Goal: Task Accomplishment & Management: Complete application form

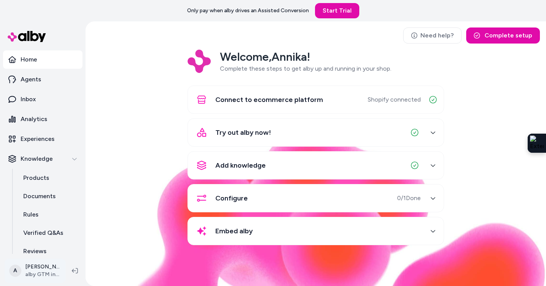
click at [46, 273] on html "Only pay when alby drives an Assisted Conversion Start Trial Home Agents Inbox …" at bounding box center [273, 143] width 546 height 286
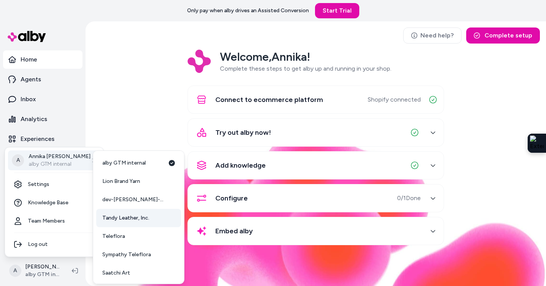
scroll to position [2, 0]
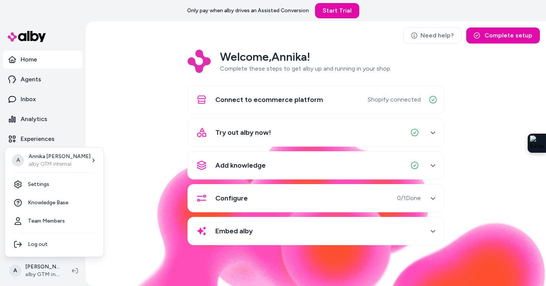
click at [48, 271] on html "Only pay when [PERSON_NAME] drives an Assisted Conversion Start Trial Home Agen…" at bounding box center [273, 143] width 546 height 286
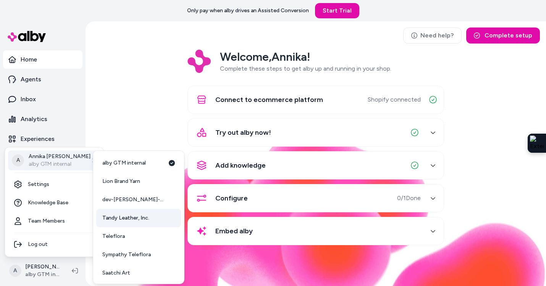
scroll to position [20, 0]
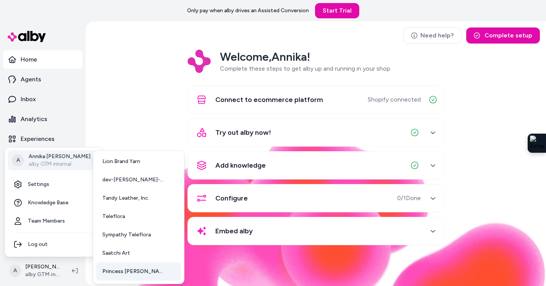
click at [125, 270] on span "Princess [PERSON_NAME] USA" at bounding box center [133, 272] width 63 height 8
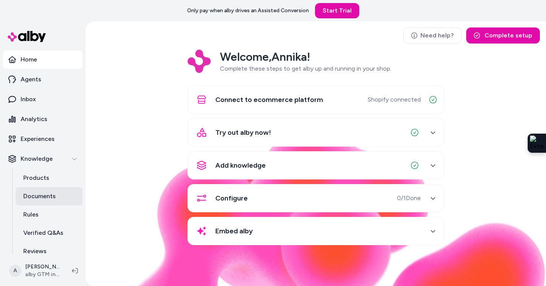
click at [54, 195] on p "Documents" at bounding box center [39, 196] width 32 height 9
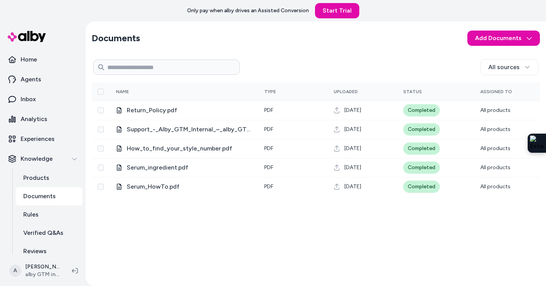
click at [53, 196] on p "Documents" at bounding box center [39, 196] width 32 height 9
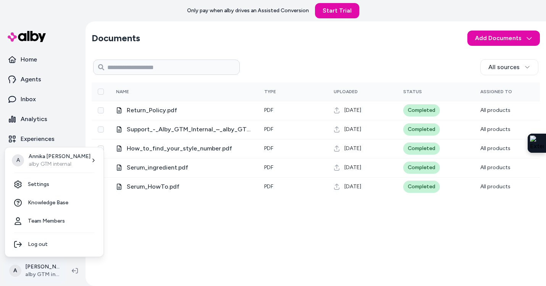
click at [49, 269] on html "Only pay when alby drives an Assisted Conversion Start Trial Home Agents Inbox …" at bounding box center [273, 143] width 546 height 286
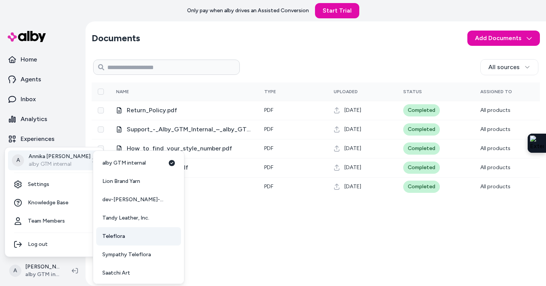
scroll to position [20, 0]
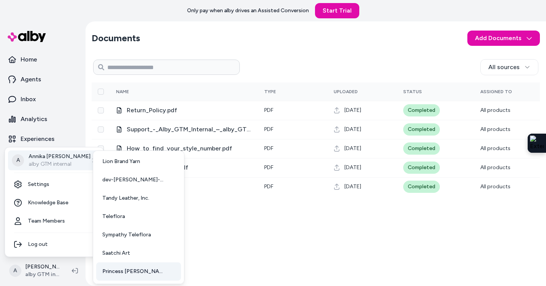
click at [112, 278] on link "Princess [PERSON_NAME] USA" at bounding box center [138, 271] width 85 height 18
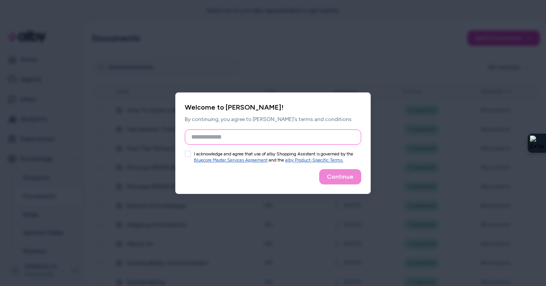
click at [223, 138] on input "Full Name" at bounding box center [273, 136] width 176 height 15
type input "**********"
click at [188, 154] on button "I acknowledge and agree that use of alby Shopping Assistant is governed by the …" at bounding box center [188, 154] width 6 height 6
click at [343, 174] on button "Continue" at bounding box center [340, 176] width 42 height 15
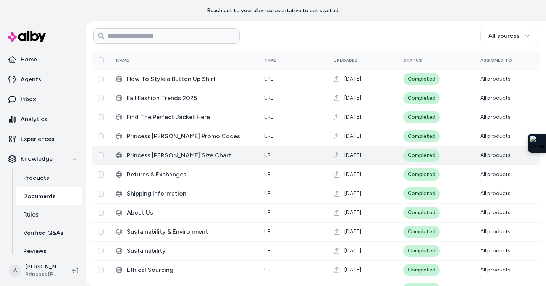
scroll to position [31, 0]
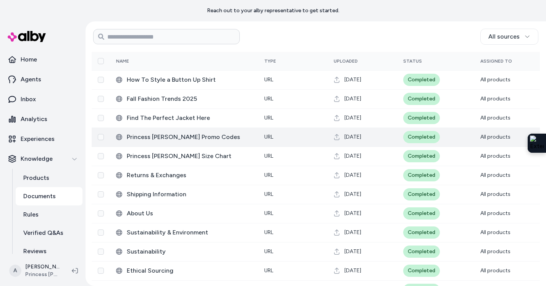
click at [163, 138] on span "Princess Polly Promo Codes" at bounding box center [189, 136] width 125 height 9
